Goal: Information Seeking & Learning: Learn about a topic

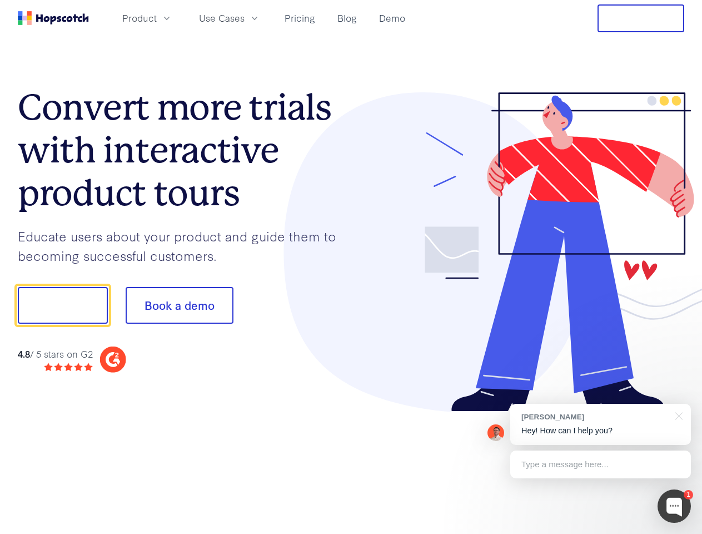
click at [351, 267] on div at bounding box center [518, 252] width 334 height 320
click at [157, 18] on span "Product" at bounding box center [139, 18] width 34 height 14
click at [245, 18] on span "Use Cases" at bounding box center [222, 18] width 46 height 14
click at [641, 18] on button "Free Trial" at bounding box center [641, 18] width 87 height 28
click at [62, 305] on button "Show me!" at bounding box center [63, 305] width 90 height 37
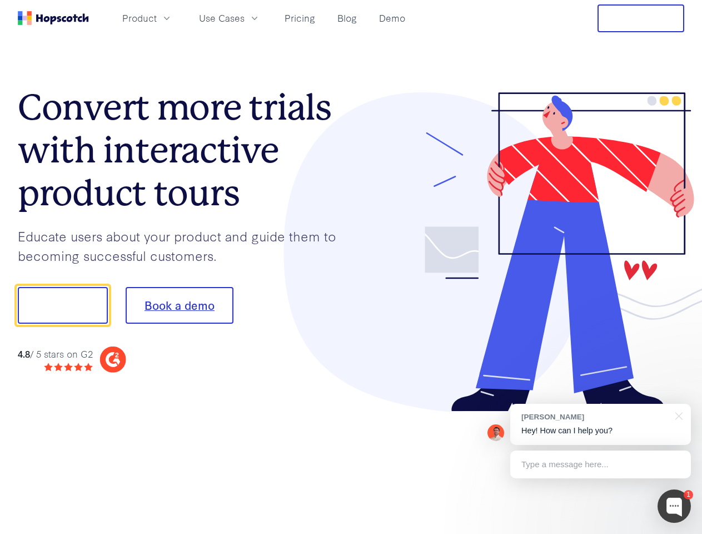
click at [179, 305] on button "Book a demo" at bounding box center [180, 305] width 108 height 37
click at [675, 506] on div at bounding box center [674, 505] width 33 height 33
click at [601, 424] on div "[PERSON_NAME] Hey! How can I help you?" at bounding box center [600, 424] width 181 height 41
click at [677, 415] on div at bounding box center [587, 303] width 209 height 371
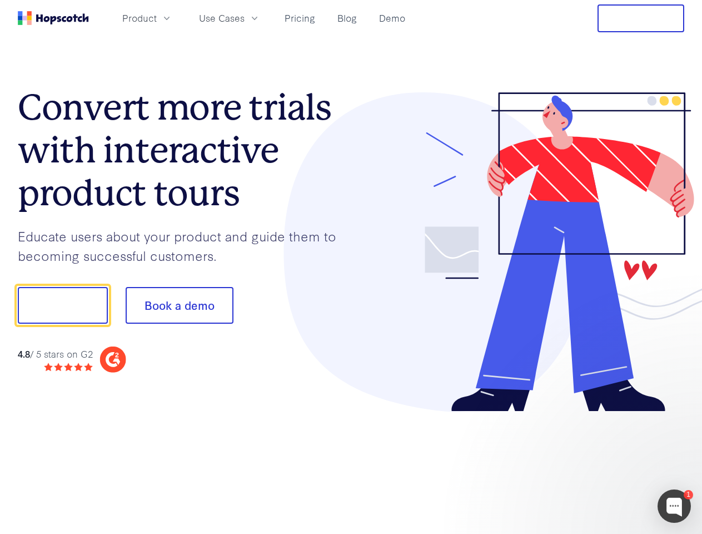
click at [601, 464] on div at bounding box center [587, 378] width 209 height 222
